Goal: Information Seeking & Learning: Learn about a topic

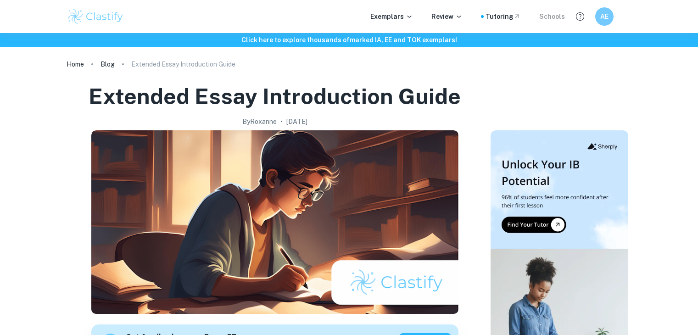
checkbox input "true"
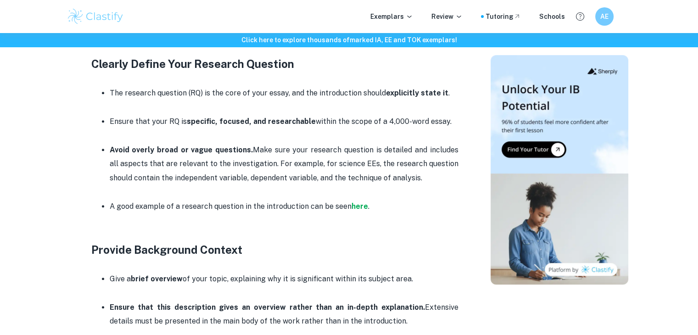
scroll to position [551, 0]
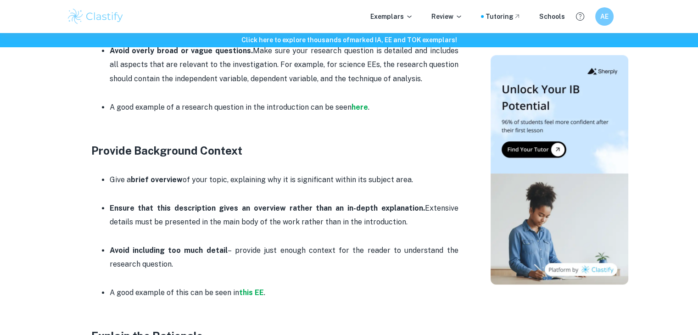
drag, startPoint x: 391, startPoint y: 17, endPoint x: 347, endPoint y: 11, distance: 44.4
click at [347, 11] on div "Exemplars Review Tutoring Schools AE" at bounding box center [350, 16] width 588 height 18
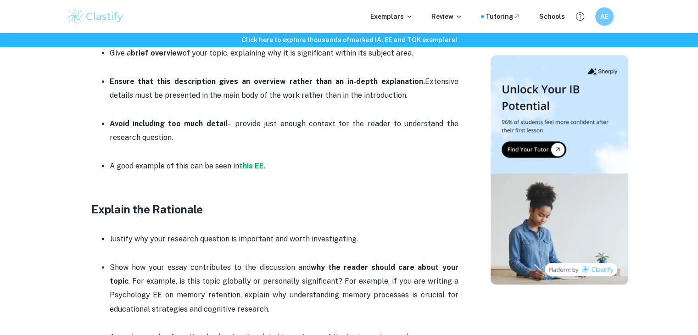
scroll to position [735, 0]
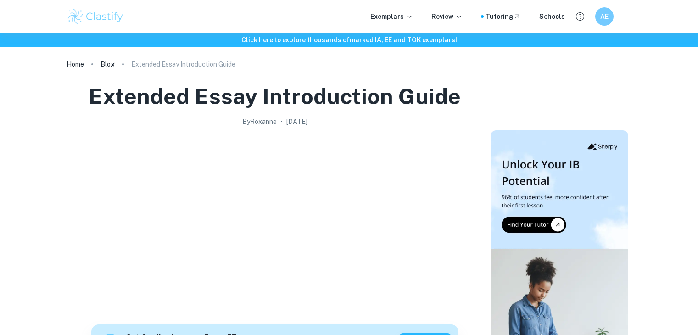
scroll to position [551, 0]
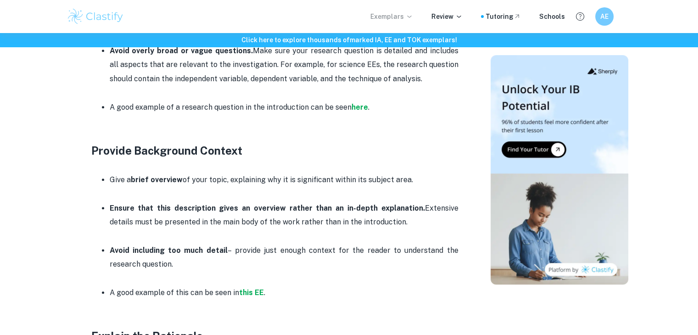
click at [392, 15] on p "Exemplars" at bounding box center [391, 16] width 43 height 10
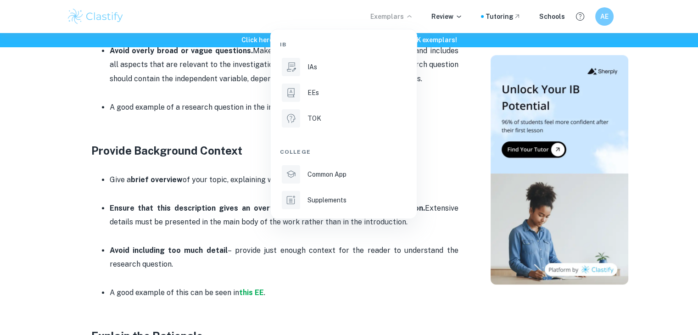
click at [456, 21] on div at bounding box center [349, 167] width 698 height 335
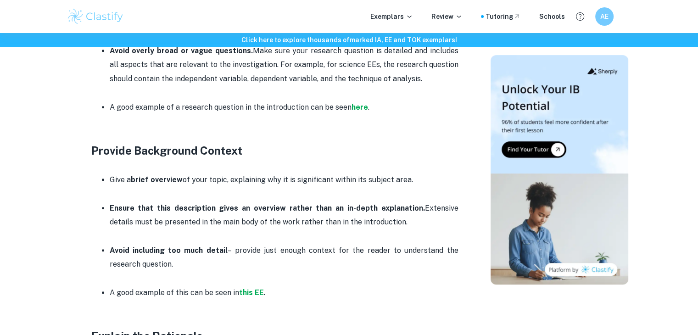
click at [456, 15] on p "Review" at bounding box center [447, 16] width 31 height 10
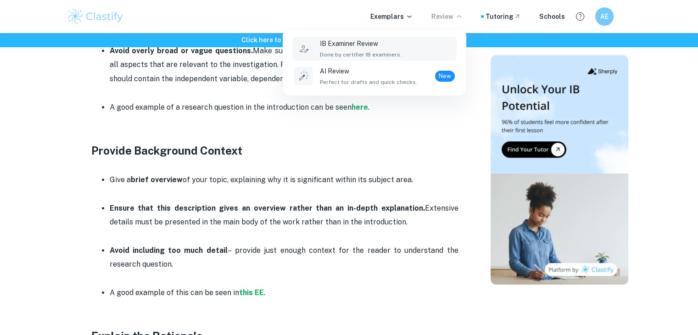
click at [432, 49] on div "IB Examiner Review Done by certifier IB examiners." at bounding box center [387, 49] width 135 height 20
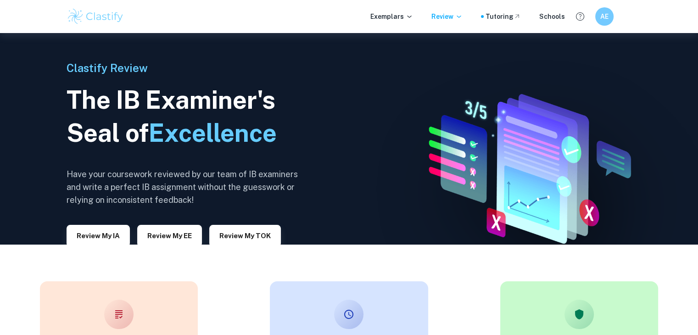
scroll to position [92, 0]
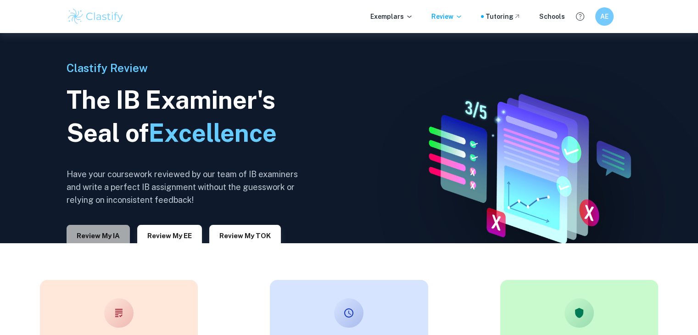
click at [107, 228] on button "Review my IA" at bounding box center [98, 236] width 63 height 22
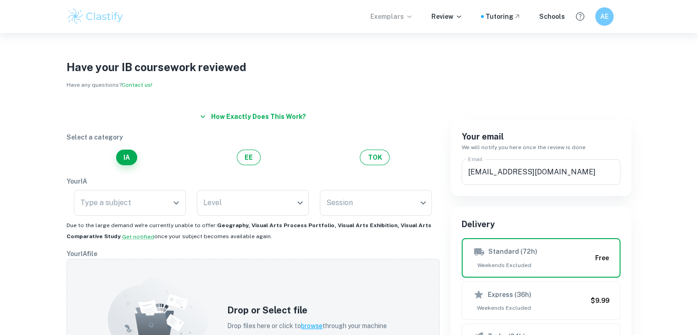
click at [404, 16] on p "Exemplars" at bounding box center [391, 16] width 43 height 10
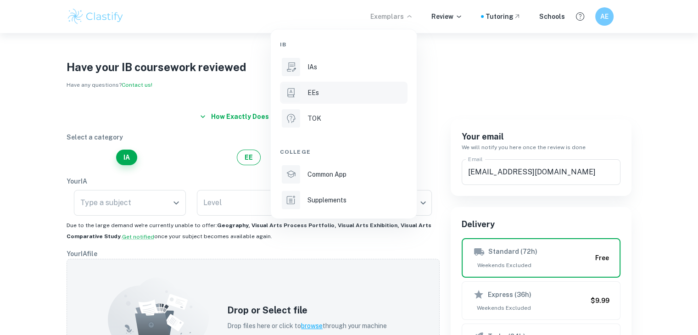
click at [328, 95] on div "EEs" at bounding box center [357, 93] width 98 height 10
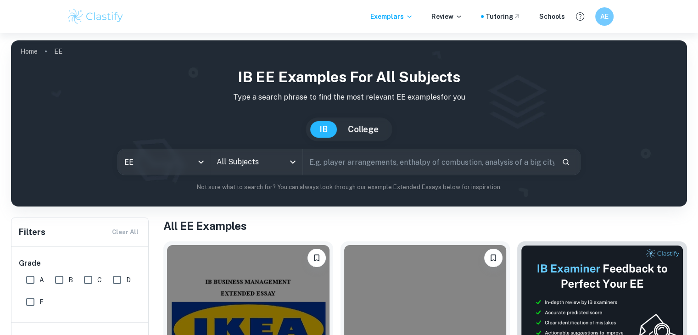
click at [283, 157] on input "All Subjects" at bounding box center [249, 161] width 70 height 17
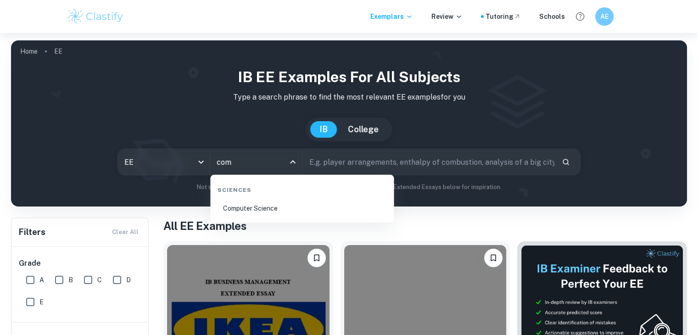
click at [286, 212] on li "Computer Science" at bounding box center [302, 208] width 176 height 21
type input "Computer Science"
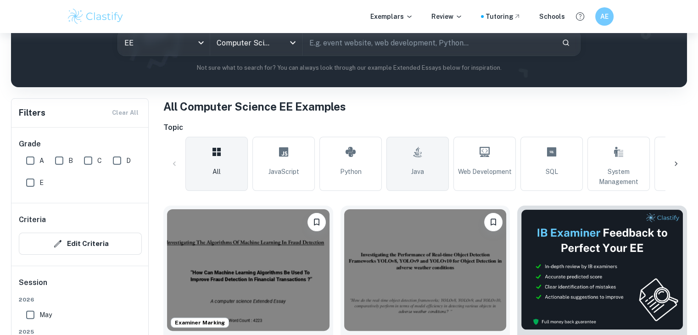
scroll to position [92, 0]
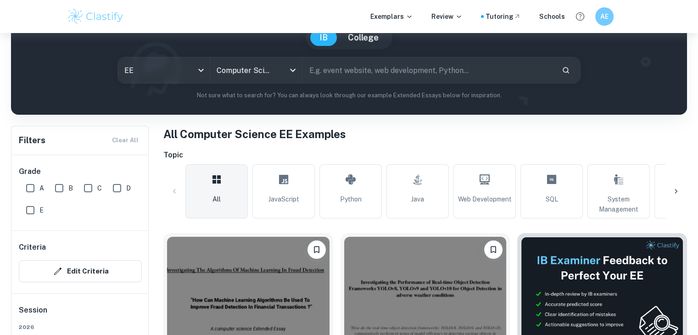
click at [369, 63] on input "text" at bounding box center [429, 70] width 252 height 26
type input "minimax"
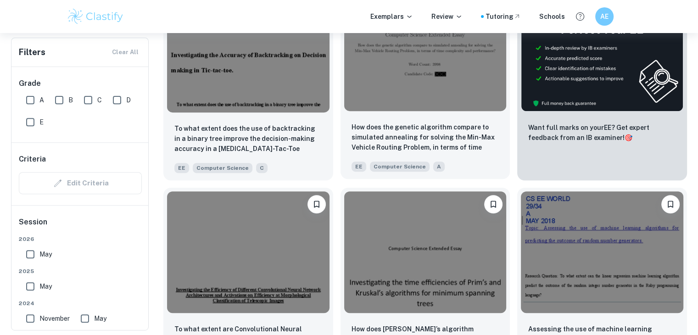
scroll to position [321, 0]
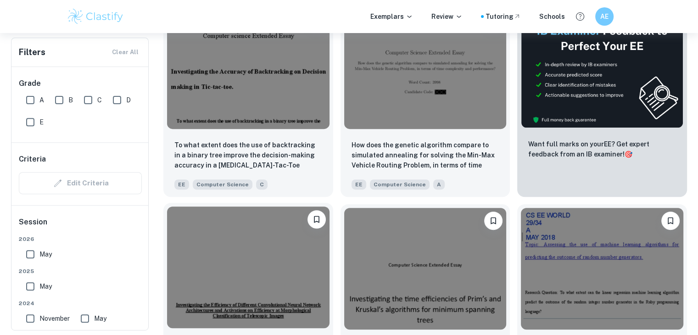
drag, startPoint x: 449, startPoint y: 125, endPoint x: 291, endPoint y: 237, distance: 193.5
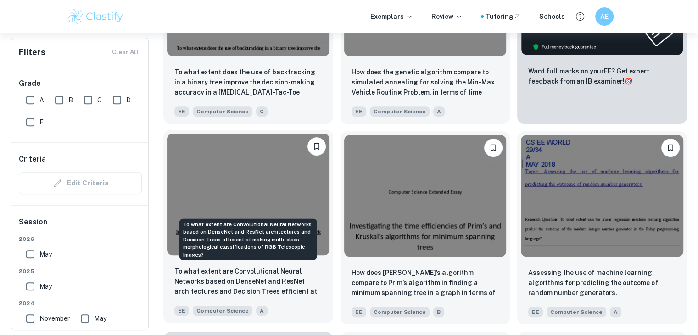
scroll to position [339, 0]
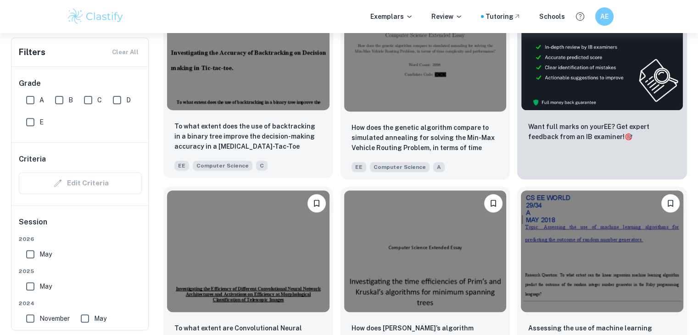
click at [269, 102] on img at bounding box center [248, 50] width 163 height 122
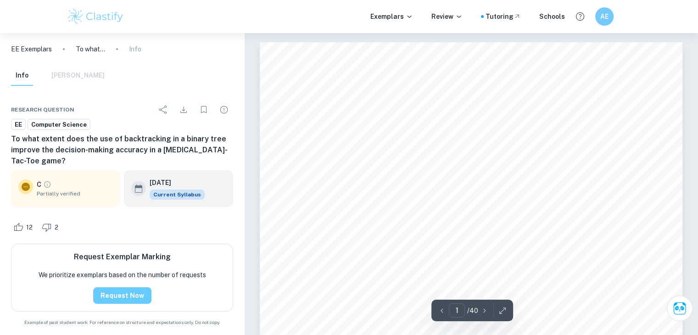
click at [119, 287] on button "Request Now" at bounding box center [122, 295] width 58 height 17
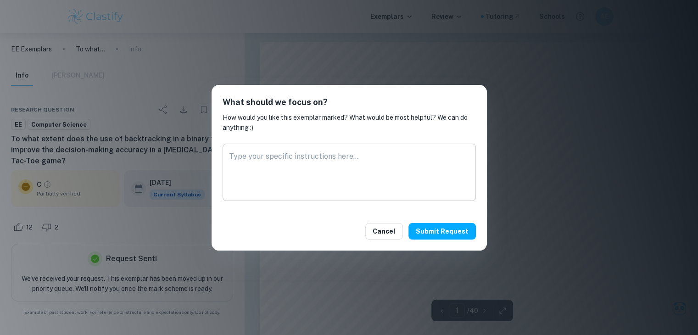
click at [406, 177] on textarea at bounding box center [349, 172] width 241 height 42
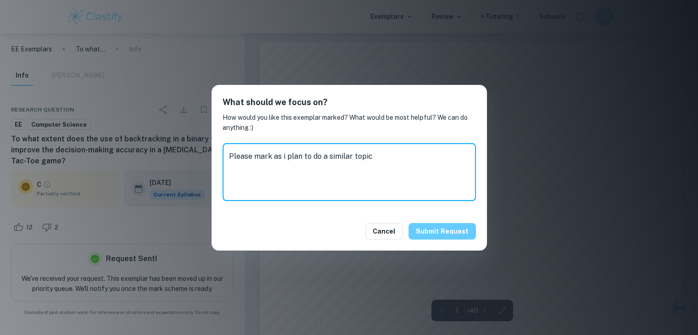
type textarea "Please mark as i plan to do a similar topic"
click at [446, 235] on button "Submit request" at bounding box center [442, 231] width 67 height 17
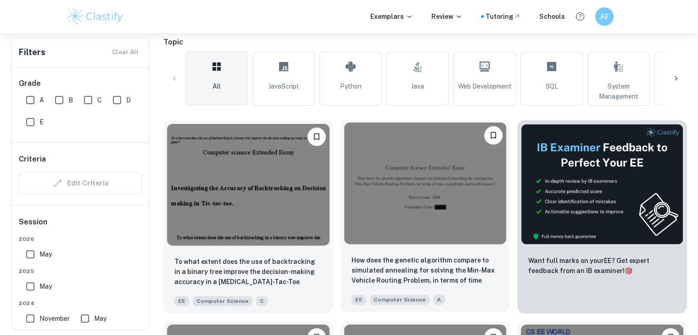
scroll to position [201, 0]
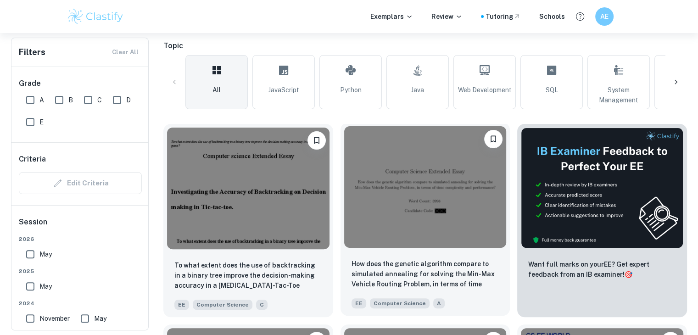
click at [450, 202] on img at bounding box center [425, 187] width 163 height 122
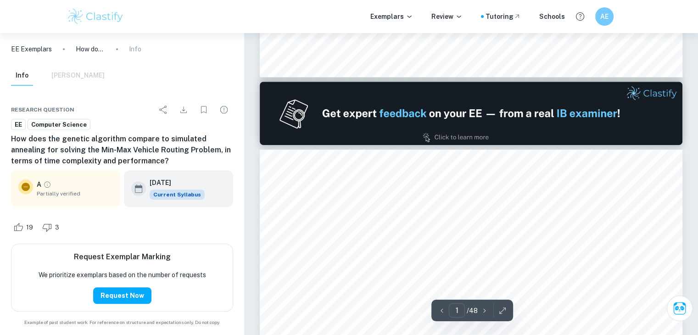
type input "2"
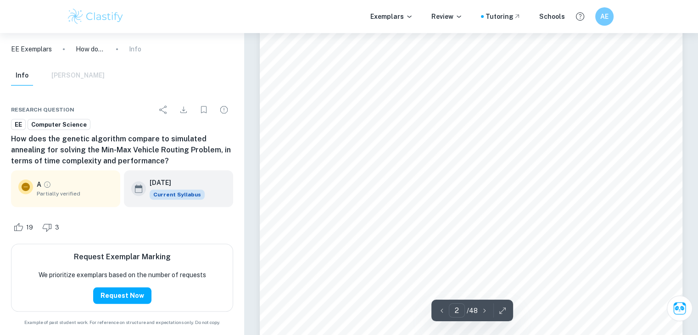
scroll to position [964, 0]
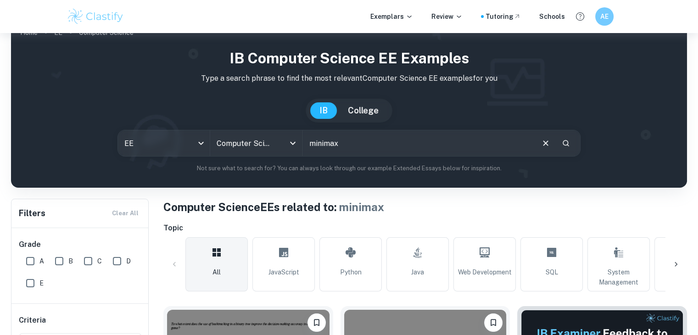
scroll to position [17, 0]
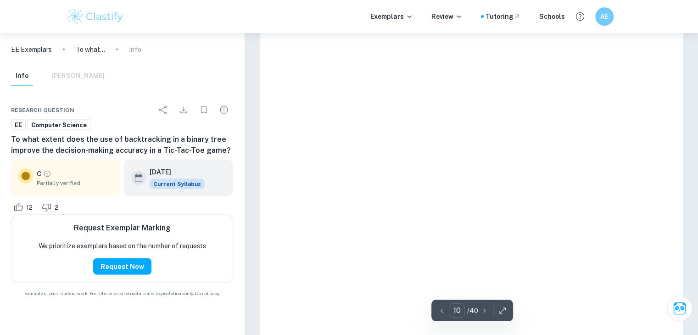
scroll to position [5509, 0]
type input "11"
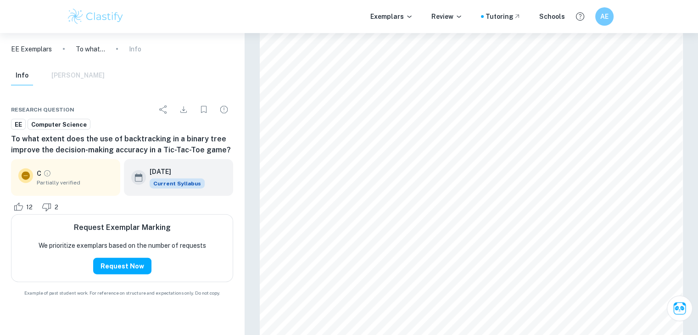
scroll to position [5646, 0]
